Goal: Check status: Verify the current state of an ongoing process or item

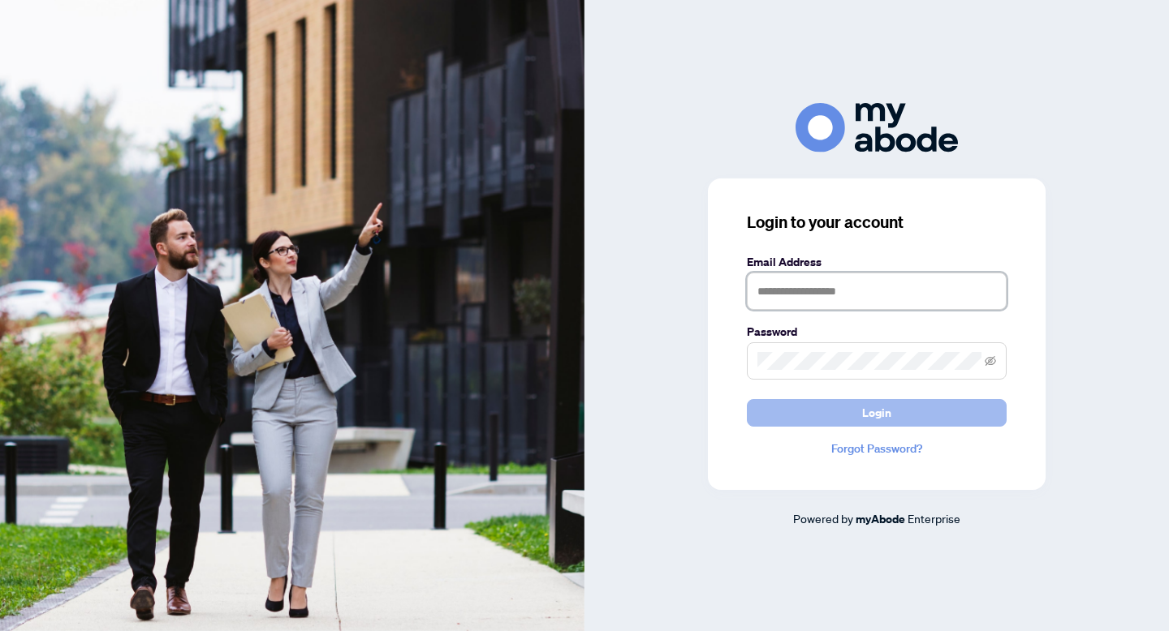
type input "**********"
click at [890, 410] on span "Login" at bounding box center [876, 413] width 29 height 26
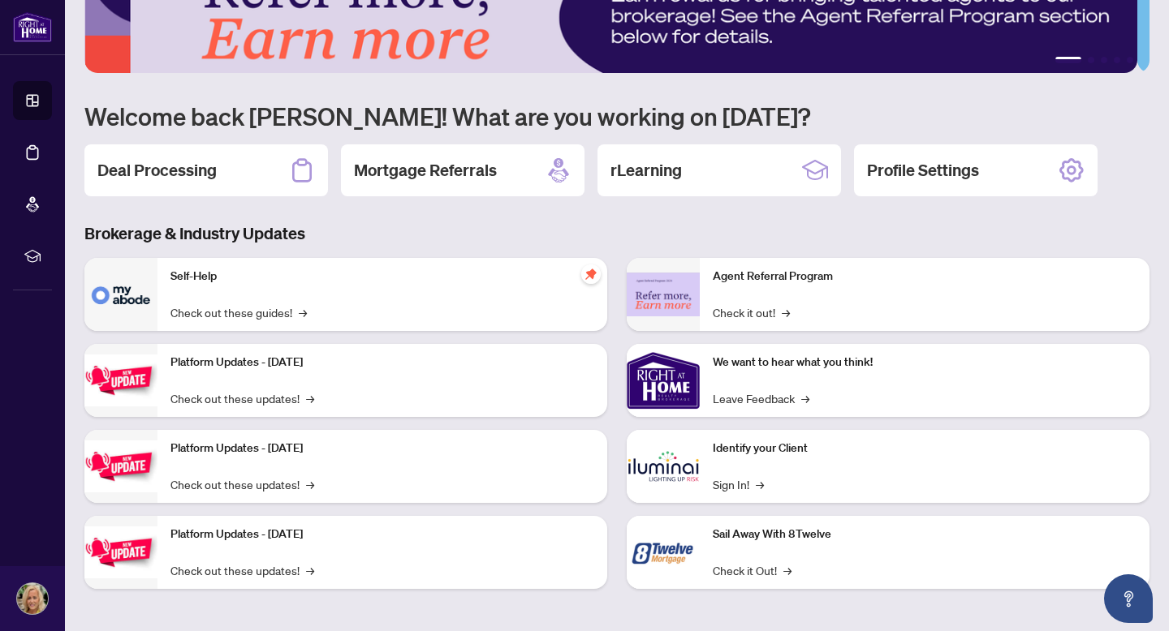
scroll to position [54, 0]
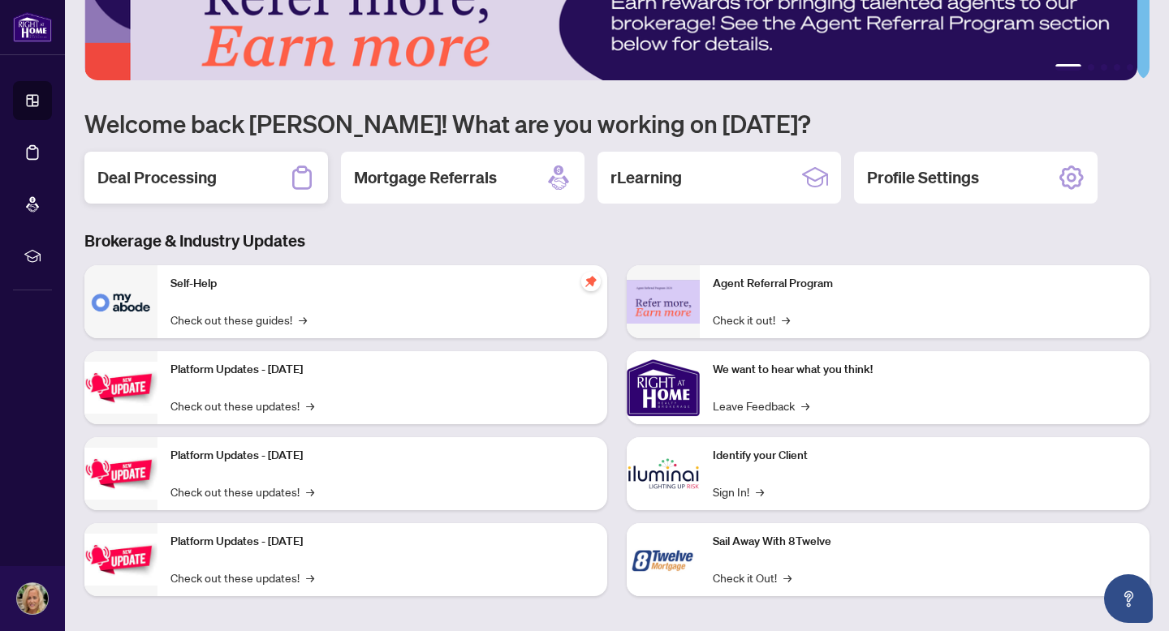
click at [227, 176] on div "Deal Processing" at bounding box center [205, 178] width 243 height 52
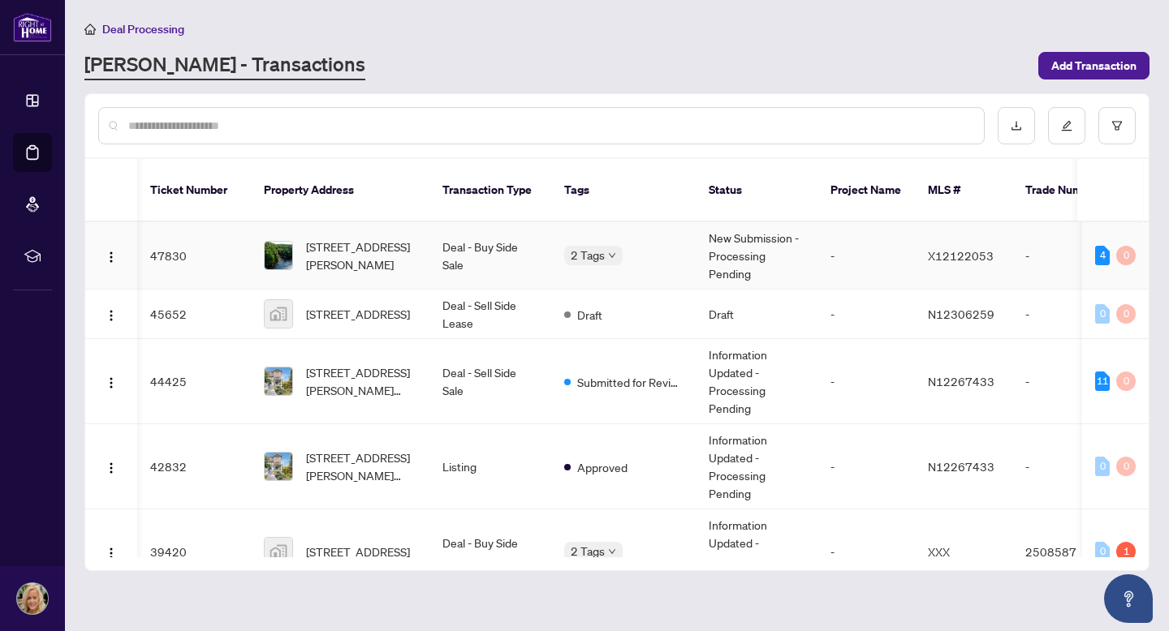
scroll to position [0, 3]
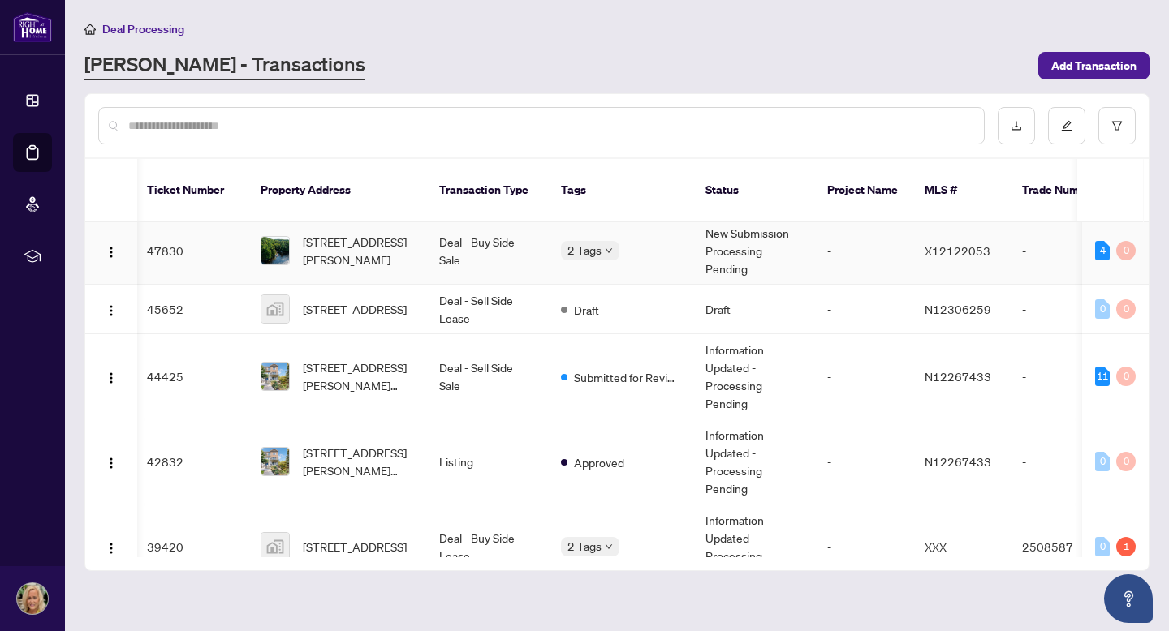
click at [803, 222] on td "New Submission - Processing Pending" at bounding box center [753, 251] width 122 height 67
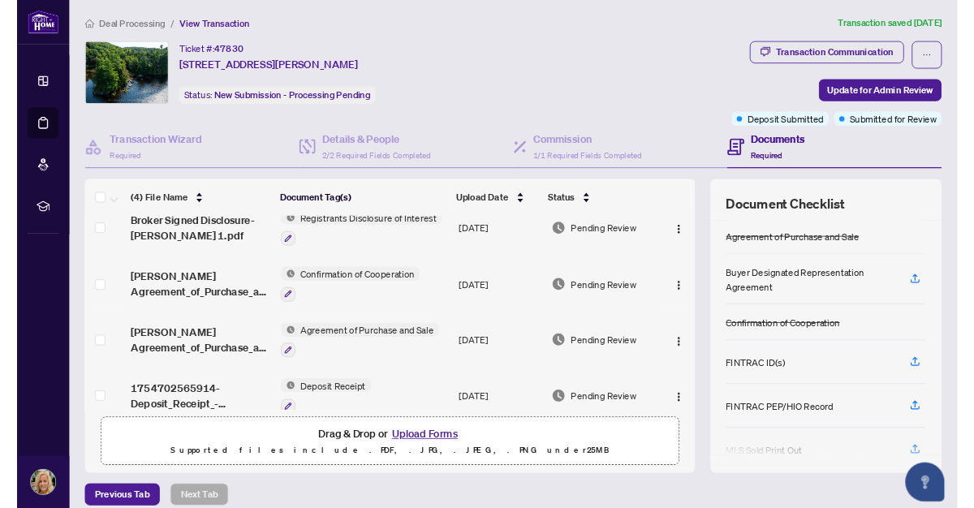
scroll to position [42, 0]
